Goal: Task Accomplishment & Management: Use online tool/utility

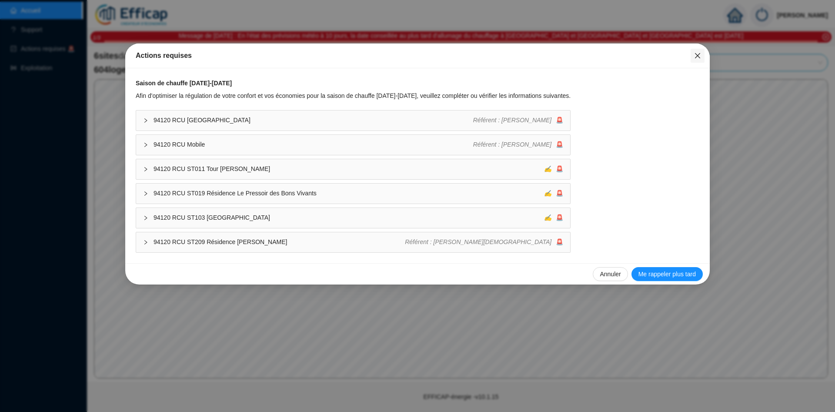
click at [698, 55] on icon "close" at bounding box center [697, 55] width 5 height 5
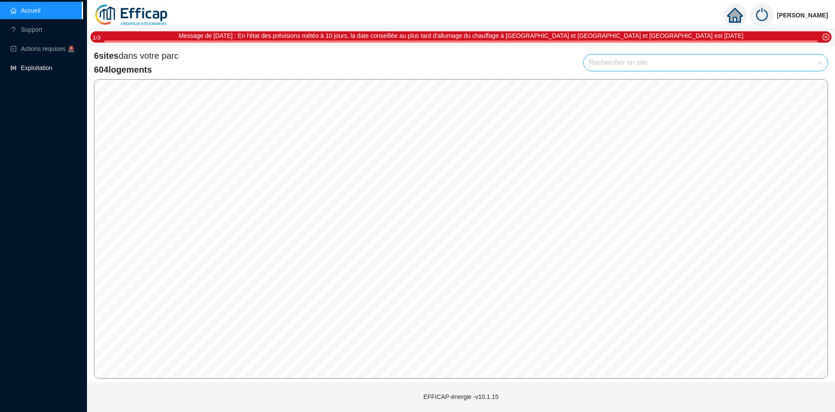
click at [28, 71] on link "Exploitation" at bounding box center [31, 67] width 42 height 7
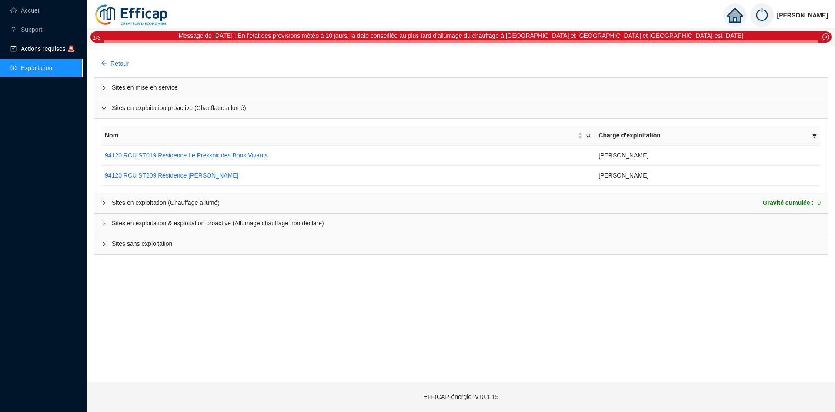
click at [35, 50] on span "Actions requises 🚨" at bounding box center [48, 48] width 54 height 7
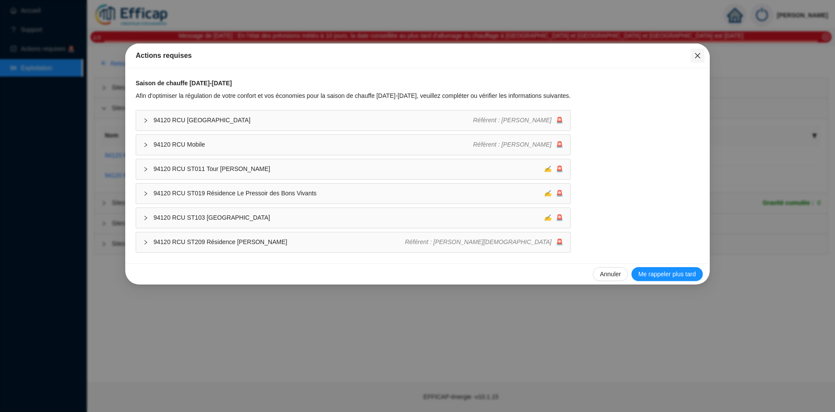
click at [699, 49] on button "Close" at bounding box center [697, 56] width 14 height 14
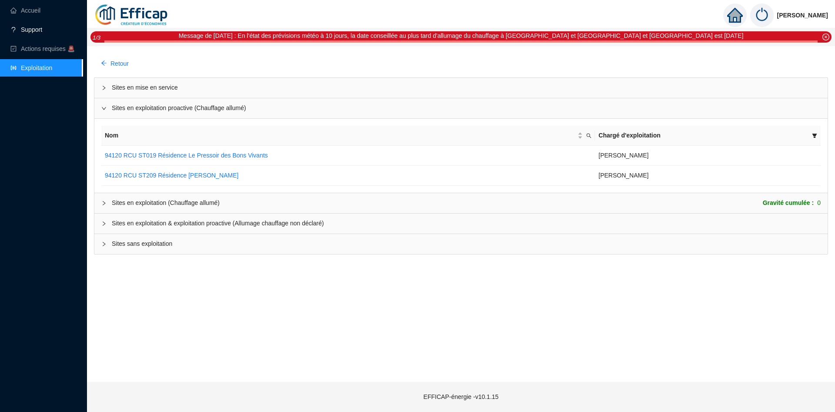
click at [39, 31] on link "Support" at bounding box center [26, 29] width 32 height 7
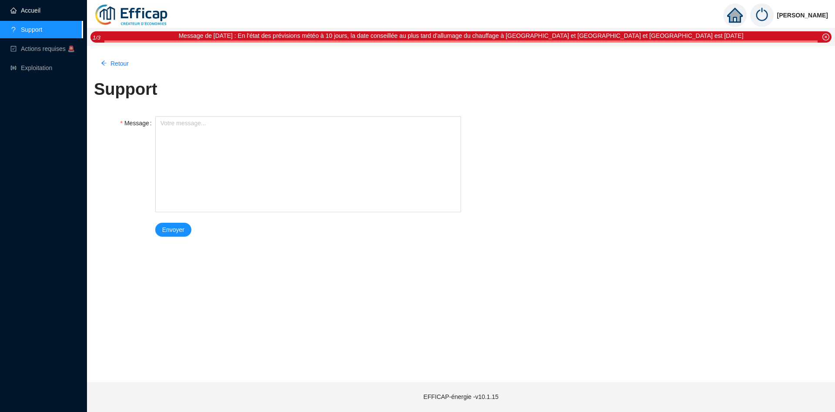
click at [29, 9] on link "Accueil" at bounding box center [25, 10] width 30 height 7
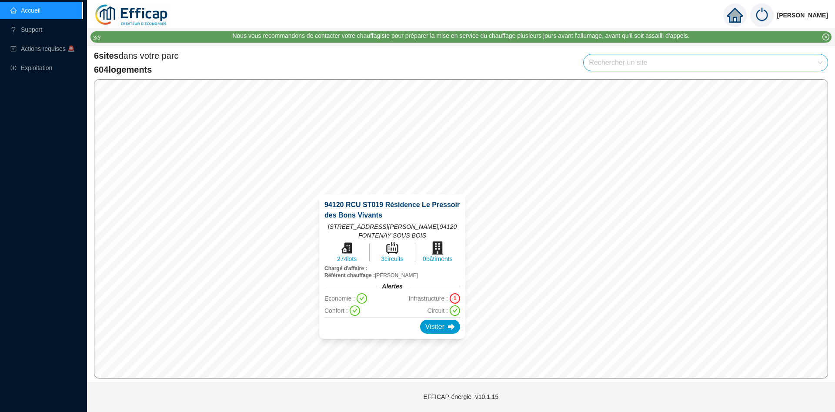
click at [392, 190] on div "[GEOGRAPHIC_DATA] Résidence Le Pressoir des Bons Vivants [STREET_ADDRESS][PERSO…" at bounding box center [392, 266] width 167 height 165
click at [440, 329] on div "Visiter" at bounding box center [440, 327] width 40 height 14
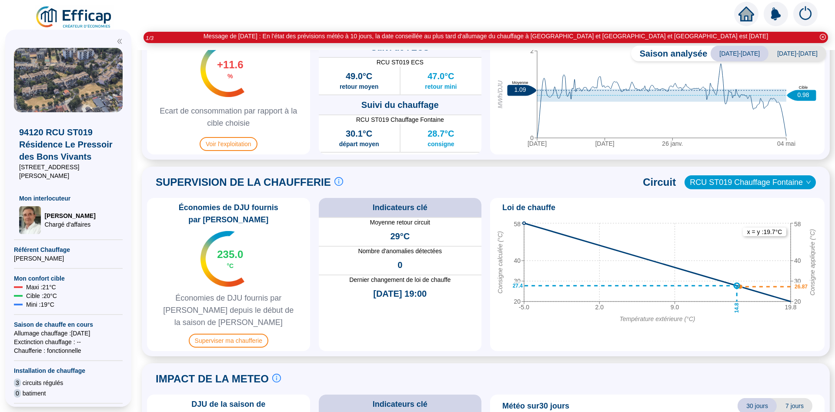
scroll to position [493, 0]
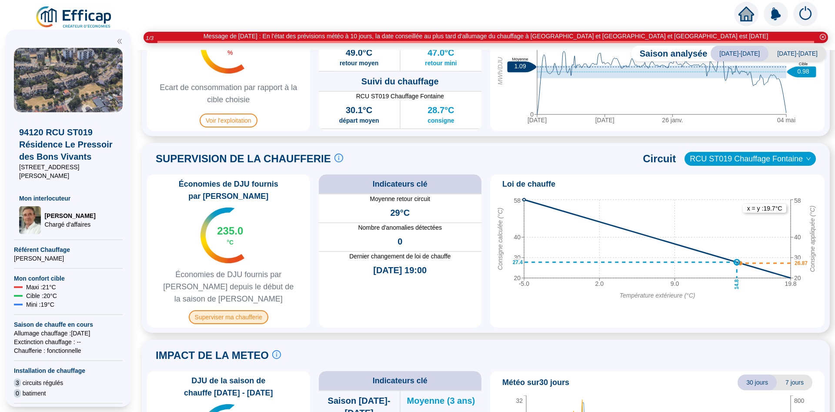
click at [227, 310] on span "Superviser ma chaufferie" at bounding box center [229, 317] width 80 height 14
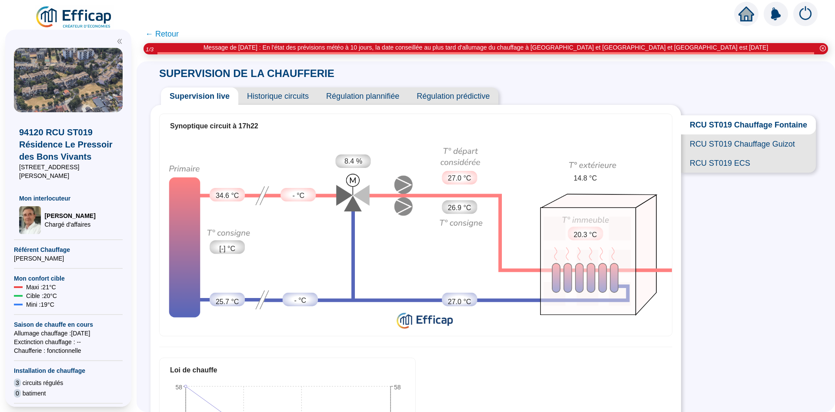
click at [282, 92] on span "Historique circuits" at bounding box center [277, 95] width 79 height 17
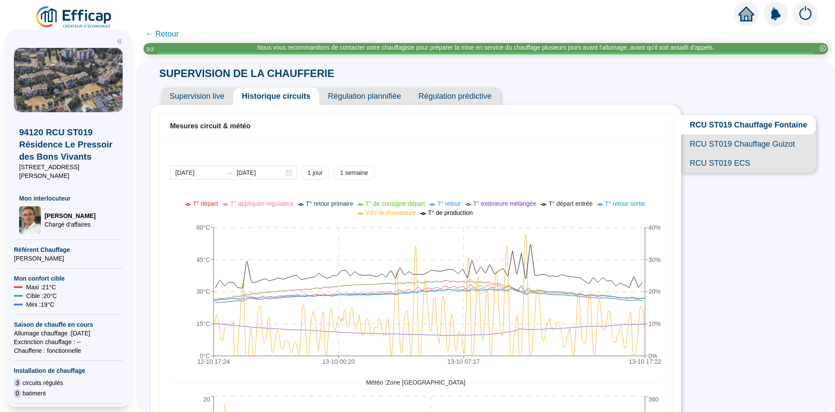
click at [187, 98] on span "Supervision live" at bounding box center [197, 95] width 72 height 17
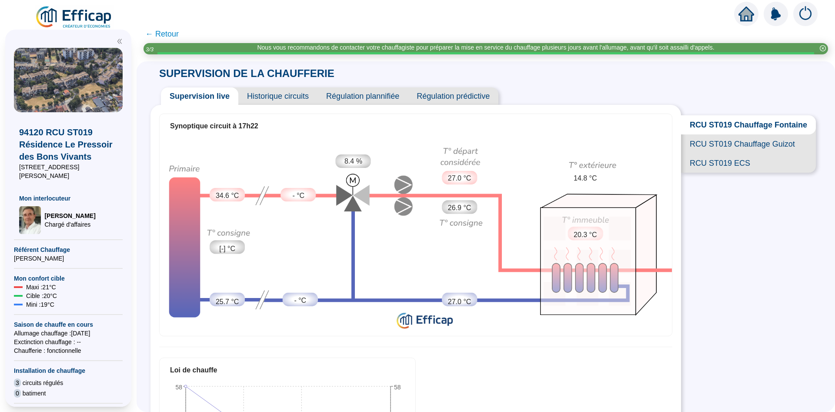
click at [764, 143] on span "RCU ST019 Chauffage Guizot" at bounding box center [748, 143] width 135 height 19
